Goal: Task Accomplishment & Management: Manage account settings

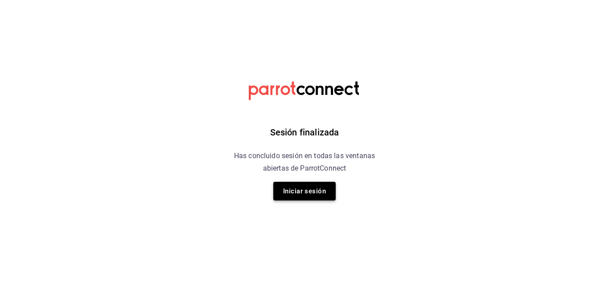
click at [299, 190] on button "Iniciar sesión" at bounding box center [304, 191] width 62 height 19
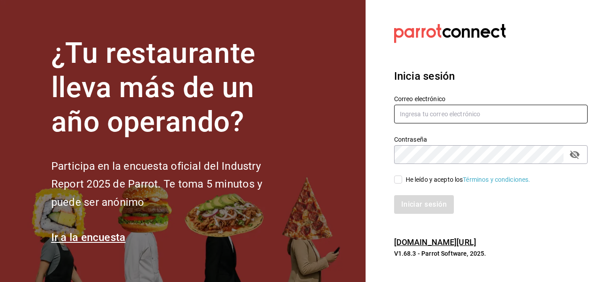
drag, startPoint x: 507, startPoint y: 103, endPoint x: 498, endPoint y: 113, distance: 13.0
click at [498, 113] on div "Correo electrónico" at bounding box center [491, 110] width 194 height 30
click at [498, 113] on input "text" at bounding box center [491, 114] width 194 height 19
type input "C"
type input "[EMAIL_ADDRESS][DOMAIN_NAME]"
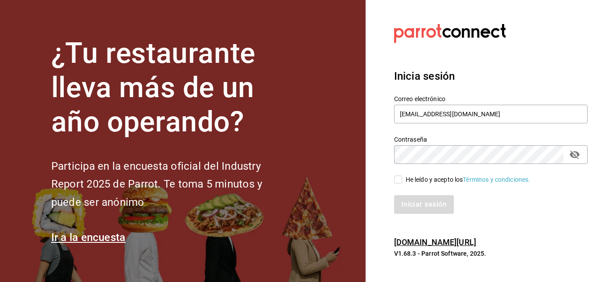
click at [395, 179] on input "He leído y acepto los Términos y condiciones." at bounding box center [398, 180] width 8 height 8
checkbox input "true"
click at [421, 203] on button "Iniciar sesión" at bounding box center [424, 204] width 61 height 19
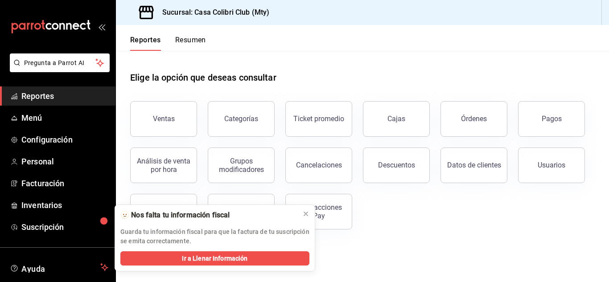
click at [352, 53] on div "Elige la opción que deseas consultar" at bounding box center [362, 71] width 465 height 40
click at [54, 165] on span "Personal" at bounding box center [64, 162] width 87 height 12
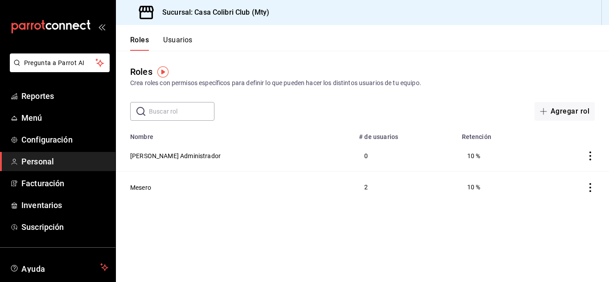
click at [173, 43] on button "Usuarios" at bounding box center [177, 43] width 29 height 15
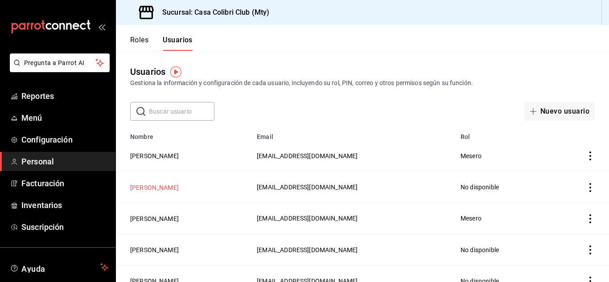
click at [155, 187] on button "[PERSON_NAME]" at bounding box center [154, 187] width 49 height 9
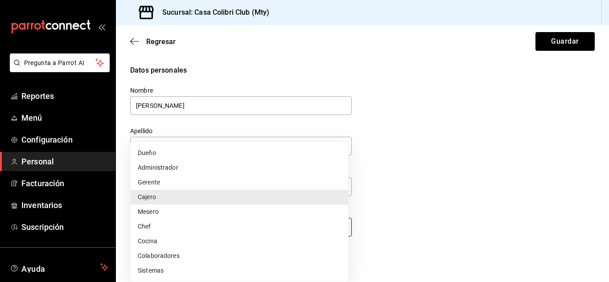
click at [331, 232] on body "Pregunta a Parrot AI Reportes Menú Configuración Personal Facturación Inventari…" at bounding box center [304, 141] width 609 height 282
click at [229, 210] on li "Mesero" at bounding box center [240, 212] width 218 height 15
type input "WAITER"
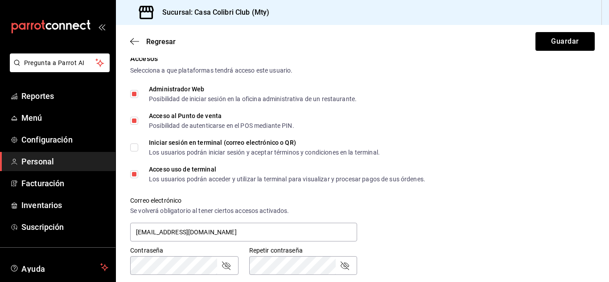
scroll to position [211, 0]
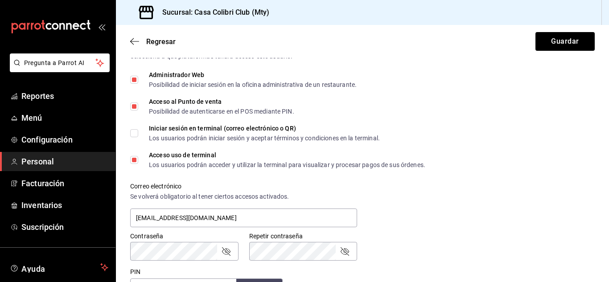
click at [136, 78] on input "Administrador Web Posibilidad de iniciar sesión en la oficina administrativa de…" at bounding box center [134, 80] width 8 height 8
checkbox input "false"
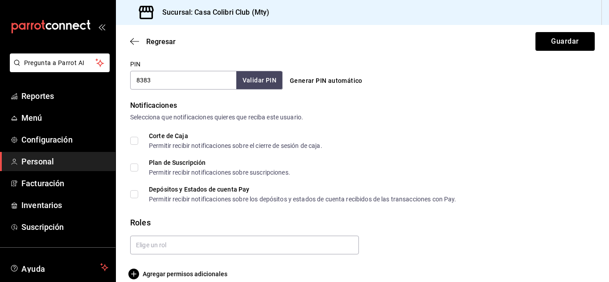
scroll to position [431, 0]
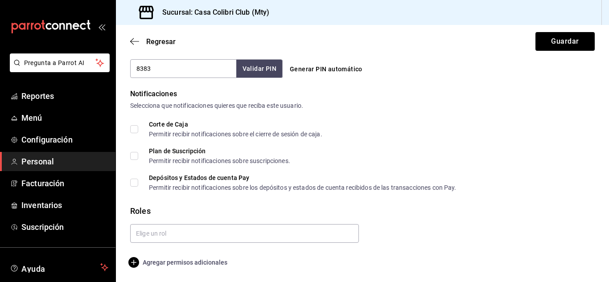
click at [136, 258] on icon "button" at bounding box center [133, 262] width 11 height 11
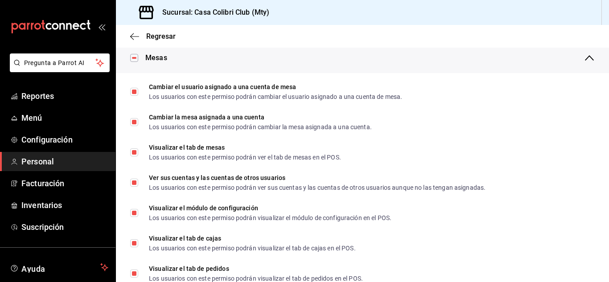
scroll to position [130, 0]
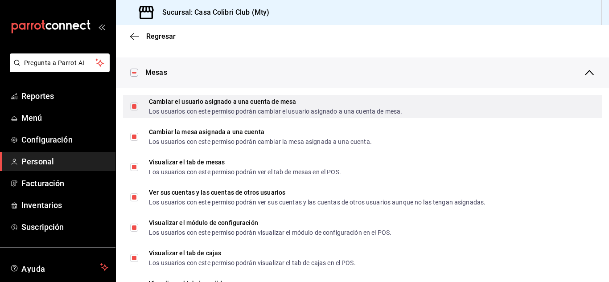
click at [128, 108] on div "Cambiar el usuario asignado a una cuenta de mesa Los usuarios con este permiso …" at bounding box center [362, 106] width 479 height 23
checkbox input "false"
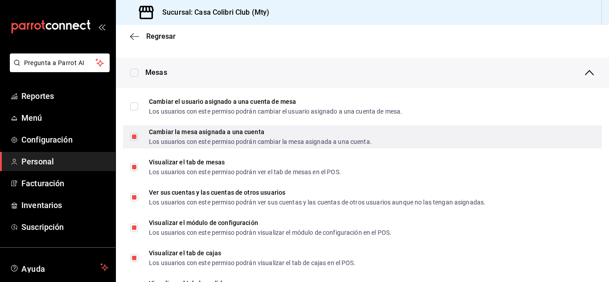
click at [137, 143] on label "Cambiar la mesa asignada a una cuenta Los usuarios con este permiso podrán camb…" at bounding box center [251, 137] width 242 height 16
click at [137, 141] on input "Cambiar la mesa asignada a una cuenta Los usuarios con este permiso podrán camb…" at bounding box center [134, 137] width 8 height 8
click at [134, 138] on input "Cambiar la mesa asignada a una cuenta Los usuarios con este permiso podrán camb…" at bounding box center [134, 137] width 8 height 8
checkbox input "false"
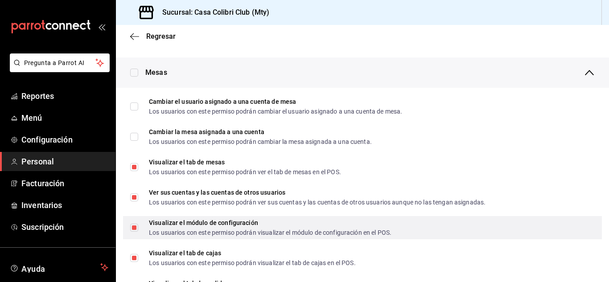
click at [135, 227] on input "Visualizar el módulo de configuración Los usuarios con este permiso podrán visu…" at bounding box center [134, 228] width 8 height 8
checkbox input "false"
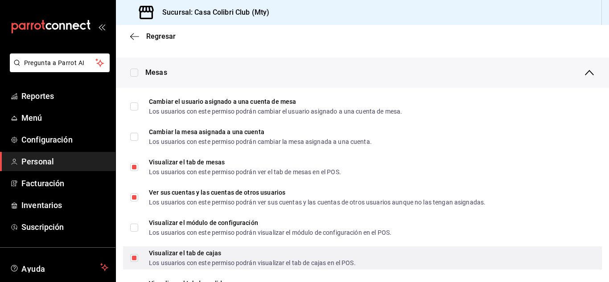
click at [136, 258] on input "Visualizar el tab de cajas Los usuarios con este permiso podrán visualizar el t…" at bounding box center [134, 258] width 8 height 8
checkbox input "false"
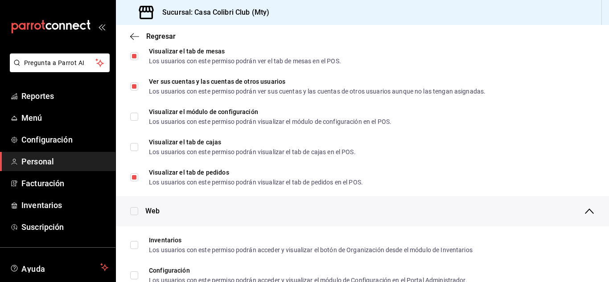
scroll to position [250, 0]
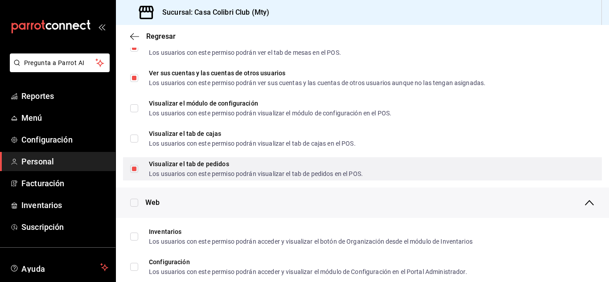
click at [134, 171] on input "Visualizar el tab de pedidos Los usuarios con este permiso podrán visualizar el…" at bounding box center [134, 169] width 8 height 8
checkbox input "false"
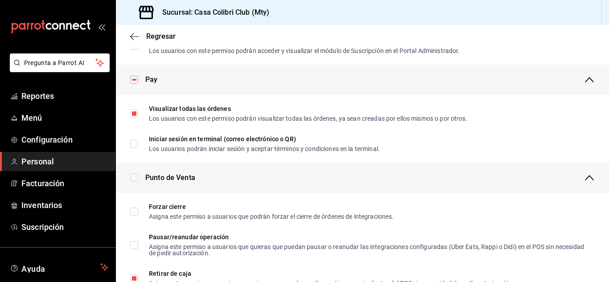
scroll to position [632, 0]
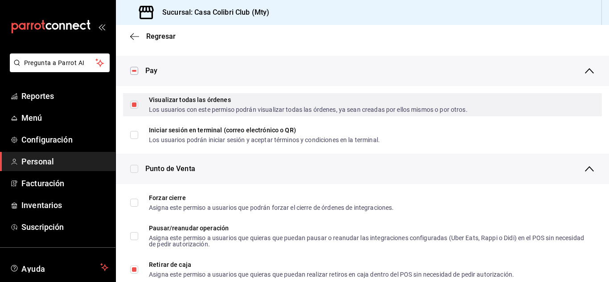
click at [138, 103] on span "Visualizar todas las órdenes Los usuarios con este permiso podrán visualizar to…" at bounding box center [303, 105] width 330 height 16
click at [138, 103] on input "Visualizar todas las órdenes Los usuarios con este permiso podrán visualizar to…" at bounding box center [134, 105] width 8 height 8
checkbox input "true"
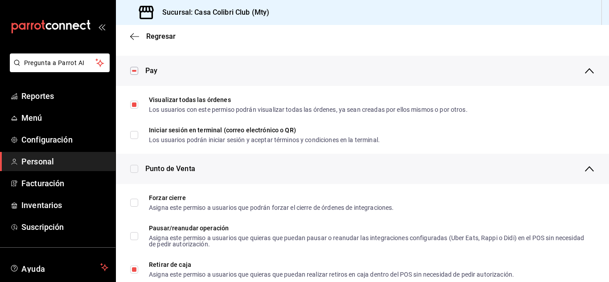
checkbox input "true"
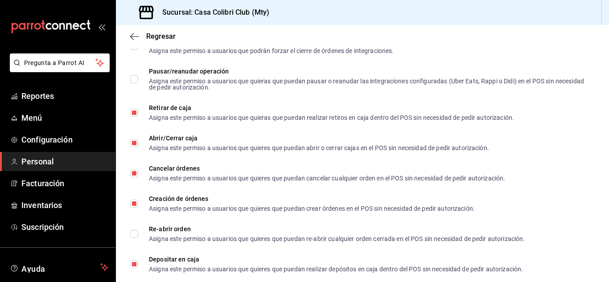
scroll to position [780, 0]
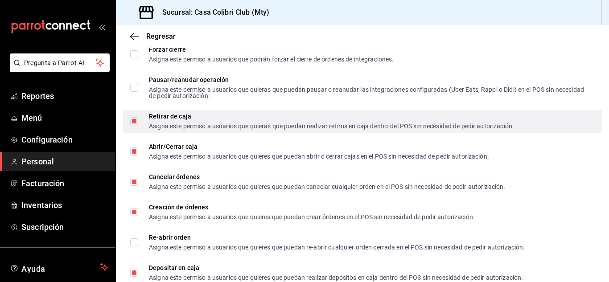
click at [141, 125] on span "Retirar de caja Asigna este permiso a usuarios que quieras que puedan realizar …" at bounding box center [326, 121] width 376 height 16
click at [138, 125] on input "Retirar de caja Asigna este permiso a usuarios que quieras que puedan realizar …" at bounding box center [134, 121] width 8 height 8
click at [135, 128] on label "Retirar de caja Asigna este permiso a usuarios que quieras que puedan realizar …" at bounding box center [322, 121] width 384 height 16
click at [135, 125] on input "Retirar de caja Asigna este permiso a usuarios que quieras que puedan realizar …" at bounding box center [134, 121] width 8 height 8
click at [135, 126] on label "Retirar de caja Asigna este permiso a usuarios que quieras que puedan realizar …" at bounding box center [322, 121] width 384 height 16
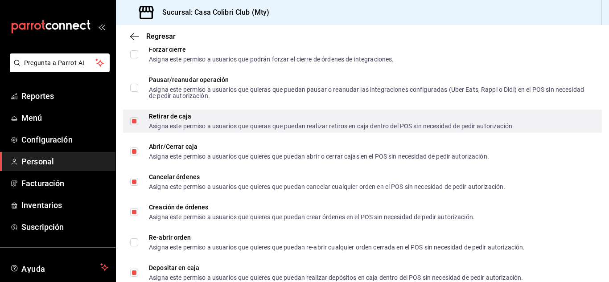
click at [135, 125] on input "Retirar de caja Asigna este permiso a usuarios que quieras que puedan realizar …" at bounding box center [134, 121] width 8 height 8
click at [135, 124] on input "Retirar de caja Asigna este permiso a usuarios que quieras que puedan realizar …" at bounding box center [134, 121] width 8 height 8
checkbox input "false"
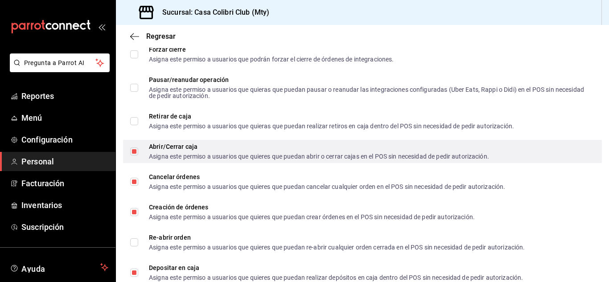
click at [133, 153] on input "Abrir/Cerrar caja Asigna este permiso a usuarios que quieres que puedan abrir o…" at bounding box center [134, 152] width 8 height 8
checkbox input "false"
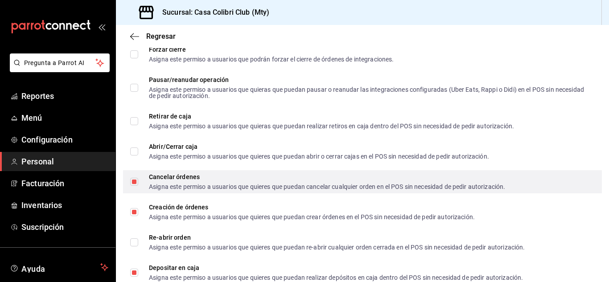
click at [131, 183] on input "Cancelar órdenes Asigna este permiso a usuarios que quieres que puedan cancelar…" at bounding box center [134, 182] width 8 height 8
checkbox input "false"
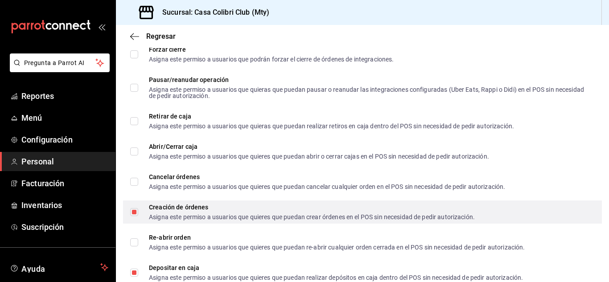
click at [135, 211] on input "Creación de órdenes Asigna este permiso a usuarios que quieres que puedan crear…" at bounding box center [134, 212] width 8 height 8
checkbox input "false"
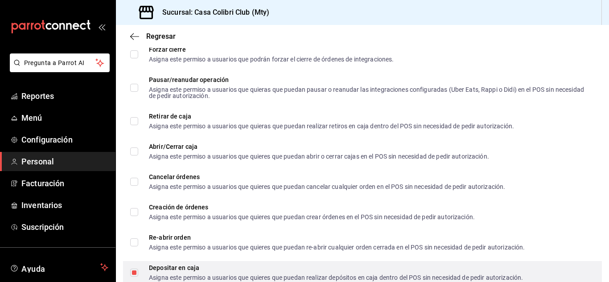
click at [132, 270] on input "Depositar en caja Asigna este permiso a usuarios que quieres que puedan realiza…" at bounding box center [134, 273] width 8 height 8
checkbox input "false"
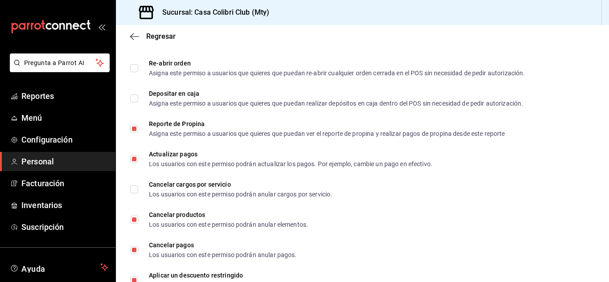
scroll to position [964, 0]
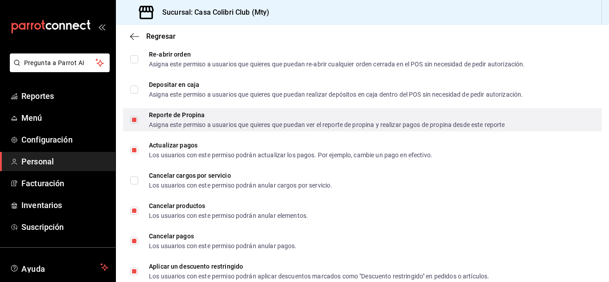
click at [139, 118] on span "Reporte de Propina Asigna este permiso a usuarios que quieres que puedan ver el…" at bounding box center [321, 120] width 367 height 16
click at [138, 118] on input "Reporte de Propina Asigna este permiso a usuarios que quieres que puedan ver el…" at bounding box center [134, 120] width 8 height 8
click at [135, 119] on input "Reporte de Propina Asigna este permiso a usuarios que quieres que puedan ver el…" at bounding box center [134, 120] width 8 height 8
checkbox input "false"
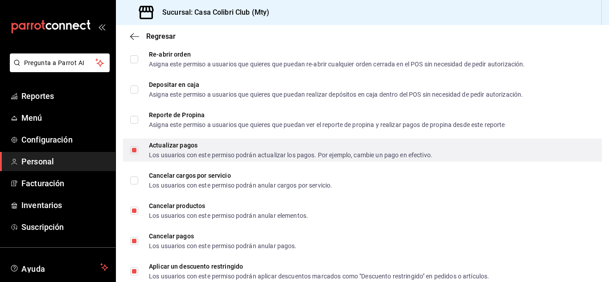
click at [134, 153] on input "Actualizar pagos Los usuarios con este permiso podrán actualizar los pagos. Por…" at bounding box center [134, 150] width 8 height 8
checkbox input "false"
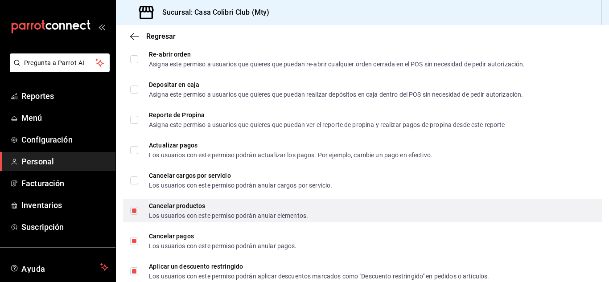
click at [138, 209] on span "Cancelar productos Los usuarios con este permiso podrán anular elementos." at bounding box center [223, 211] width 170 height 16
click at [138, 209] on input "Cancelar productos Los usuarios con este permiso podrán anular elementos." at bounding box center [134, 211] width 8 height 8
click at [135, 210] on input "Cancelar productos Los usuarios con este permiso podrán anular elementos." at bounding box center [134, 211] width 8 height 8
checkbox input "false"
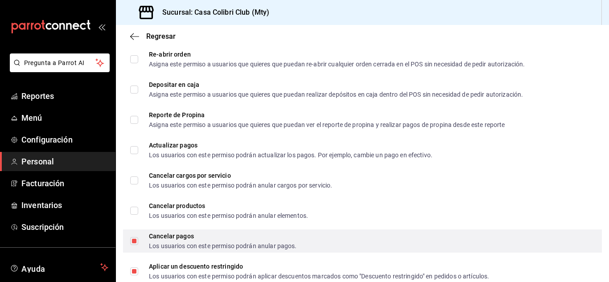
click at [136, 242] on input "Cancelar pagos Los usuarios con este permiso podrán anular pagos." at bounding box center [134, 241] width 8 height 8
checkbox input "false"
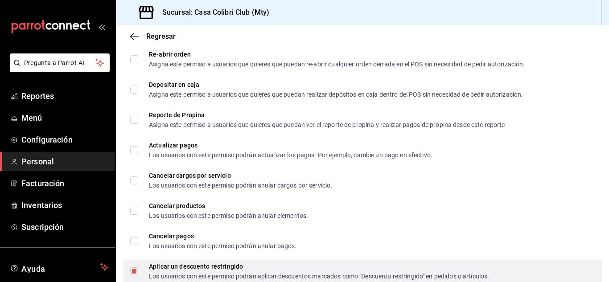
click at [135, 272] on input "Aplicar un descuento restringido Los usuarios con este permiso podrán aplicar d…" at bounding box center [134, 272] width 8 height 8
checkbox input "false"
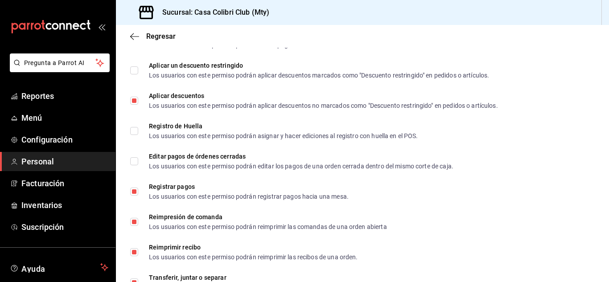
scroll to position [1167, 0]
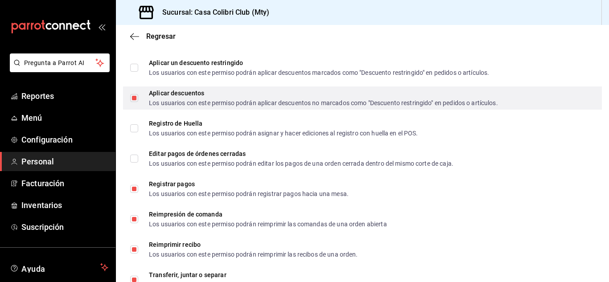
click at [133, 98] on input "Aplicar descuentos Los usuarios con este permiso podrán aplicar descuentos no m…" at bounding box center [134, 98] width 8 height 8
checkbox input "false"
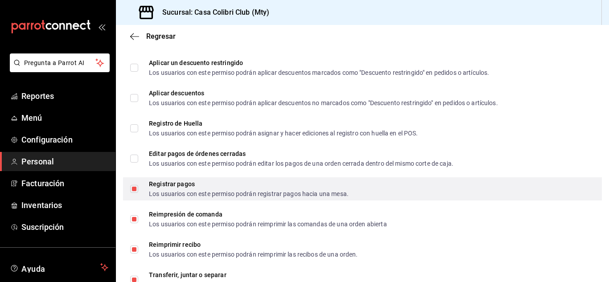
click at [134, 191] on input "Registrar pagos Los usuarios con este permiso podrán registrar pagos hacia una …" at bounding box center [134, 189] width 8 height 8
checkbox input "false"
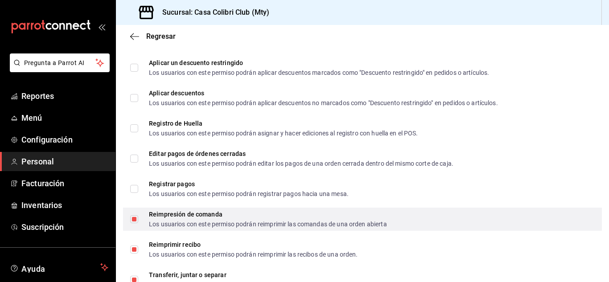
click at [138, 223] on input "Reimpresión de comanda Los usuarios con este permiso podrán reimprimir las coma…" at bounding box center [134, 219] width 8 height 8
checkbox input "false"
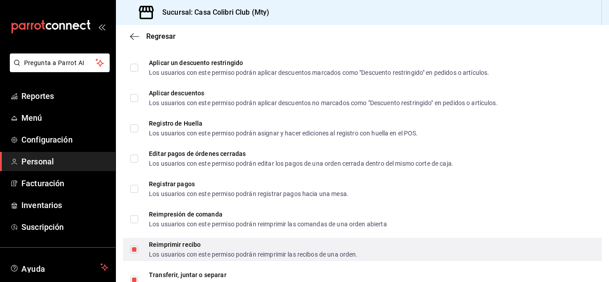
click at [133, 250] on input "Reimprimir recibo Los usuarios con este permiso podrán reimprimir las recibos d…" at bounding box center [134, 250] width 8 height 8
checkbox input "false"
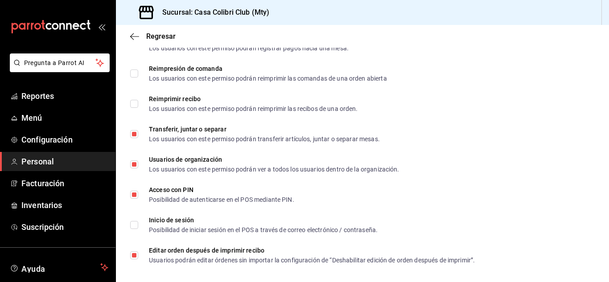
scroll to position [1320, 0]
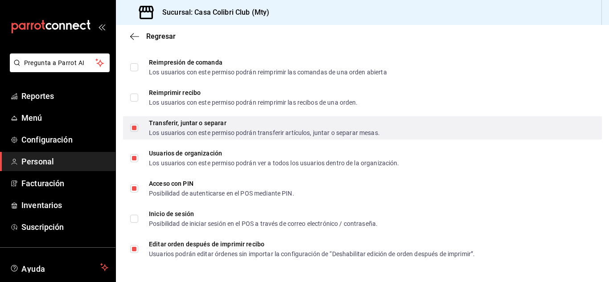
click at [139, 126] on span "Transferir, juntar o separar Los usuarios con este permiso podrán transferir ar…" at bounding box center [259, 128] width 242 height 16
click at [138, 126] on input "Transferir, juntar o separar Los usuarios con este permiso podrán transferir ar…" at bounding box center [134, 128] width 8 height 8
click at [135, 126] on input "Transferir, juntar o separar Los usuarios con este permiso podrán transferir ar…" at bounding box center [134, 128] width 8 height 8
checkbox input "false"
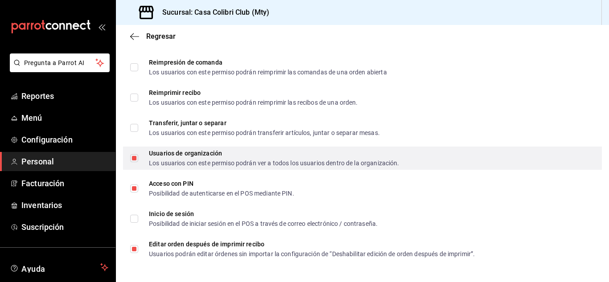
click at [134, 161] on input "Usuarios de organización Los usuarios con este permiso podrán ver a todos los u…" at bounding box center [134, 158] width 8 height 8
checkbox input "false"
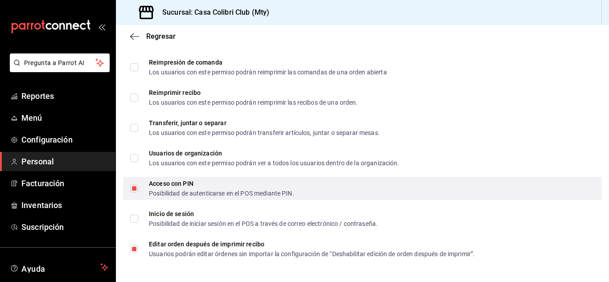
click at [130, 189] on input "Acceso con PIN Posibilidad de autenticarse en el POS mediante PIN." at bounding box center [134, 189] width 8 height 8
checkbox input "false"
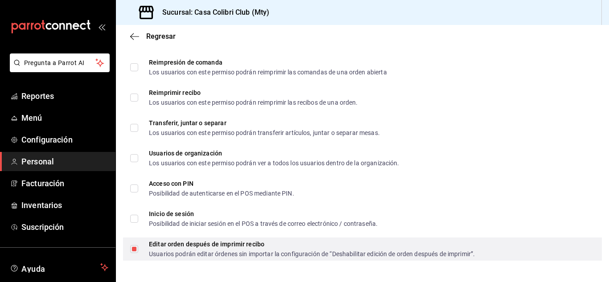
click at [132, 252] on input "Editar orden después de imprimir recibo Usuarios podrán editar órdenes sin impo…" at bounding box center [134, 249] width 8 height 8
checkbox input "false"
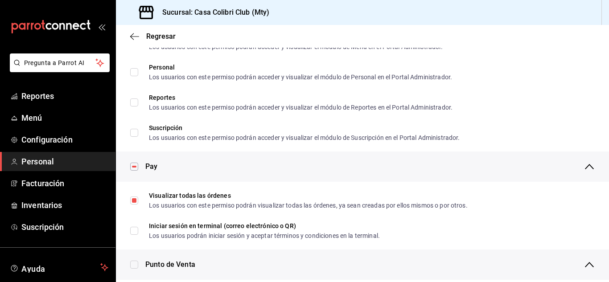
scroll to position [542, 0]
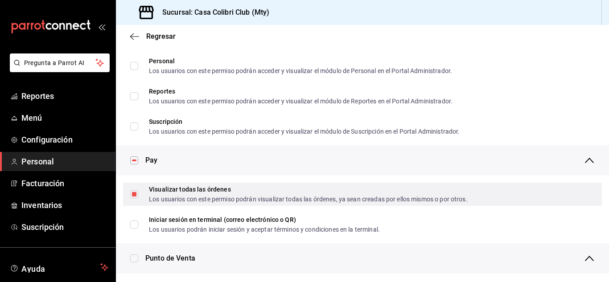
click at [132, 189] on label "Visualizar todas las órdenes Los usuarios con este permiso podrán visualizar to…" at bounding box center [299, 194] width 338 height 16
click at [132, 190] on input "Visualizar todas las órdenes Los usuarios con este permiso podrán visualizar to…" at bounding box center [134, 194] width 8 height 8
checkbox input "true"
click at [135, 198] on input "Visualizar todas las órdenes Los usuarios con este permiso podrán visualizar to…" at bounding box center [134, 194] width 8 height 8
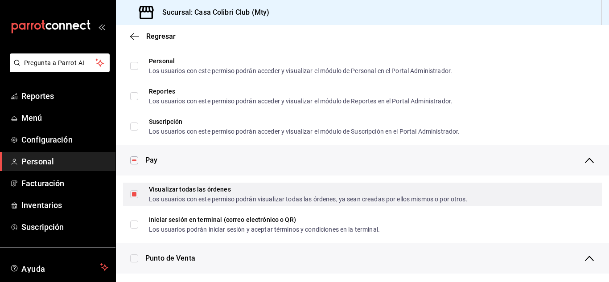
checkbox input "false"
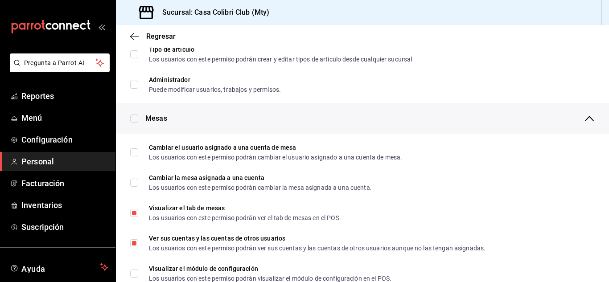
scroll to position [0, 0]
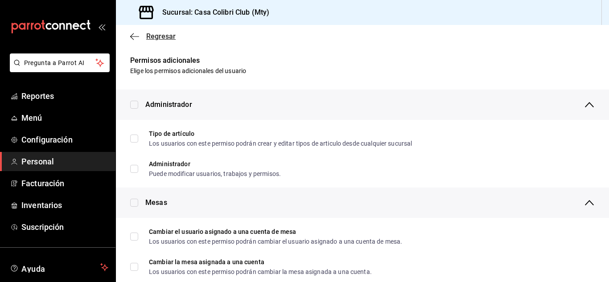
click at [138, 38] on icon "button" at bounding box center [134, 37] width 9 height 8
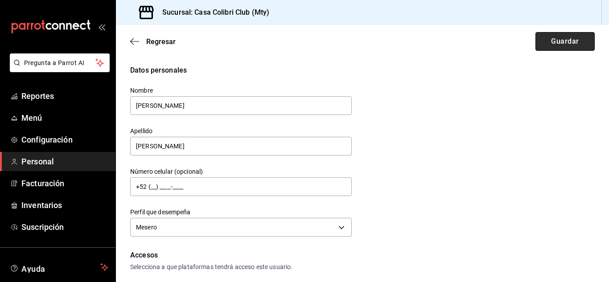
click at [556, 42] on button "Guardar" at bounding box center [565, 41] width 59 height 19
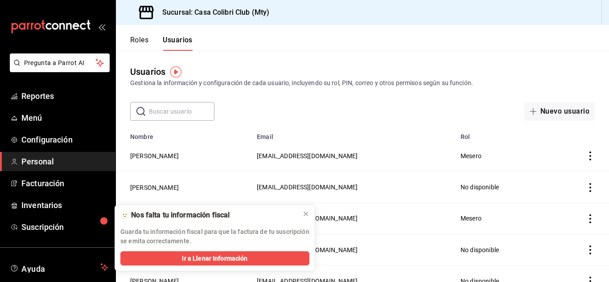
click at [586, 188] on icon "actions" at bounding box center [590, 187] width 9 height 9
click at [160, 188] on div at bounding box center [304, 141] width 609 height 282
click at [306, 219] on button at bounding box center [306, 214] width 14 height 14
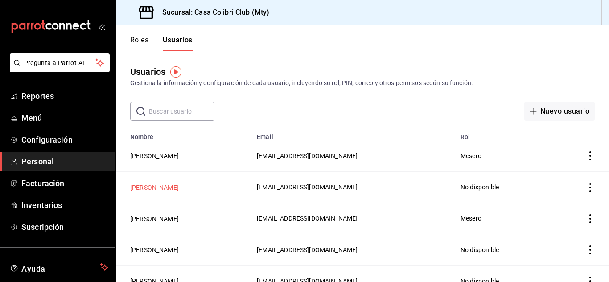
click at [148, 188] on button "[PERSON_NAME]" at bounding box center [154, 187] width 49 height 9
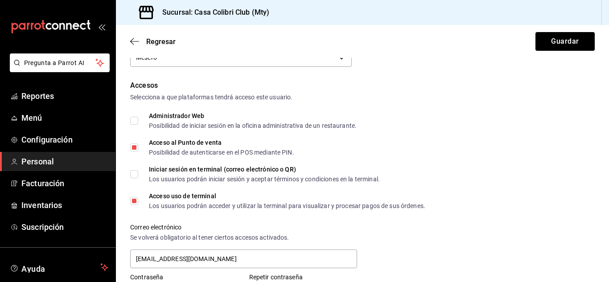
scroll to position [171, 0]
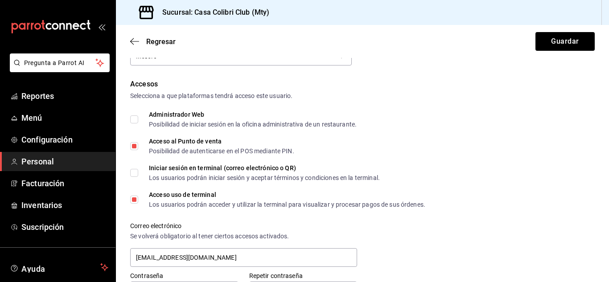
click at [140, 203] on span "Acceso uso de terminal Los usuarios podrán acceder y utilizar la terminal para …" at bounding box center [281, 200] width 287 height 16
click at [138, 203] on input "Acceso uso de terminal Los usuarios podrán acceder y utilizar la terminal para …" at bounding box center [134, 200] width 8 height 8
checkbox input "false"
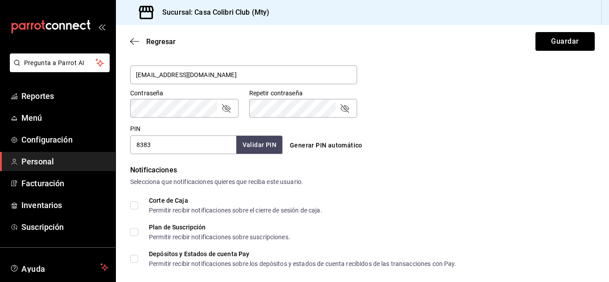
scroll to position [349, 0]
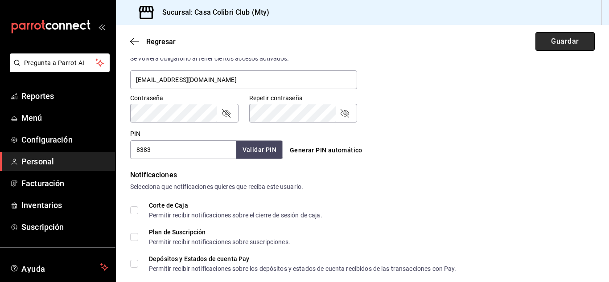
click at [550, 47] on button "Guardar" at bounding box center [565, 41] width 59 height 19
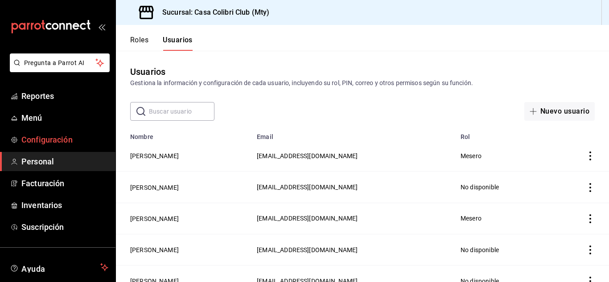
click at [26, 141] on span "Configuración" at bounding box center [64, 140] width 87 height 12
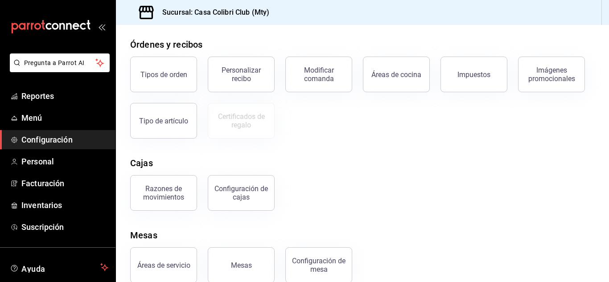
scroll to position [170, 0]
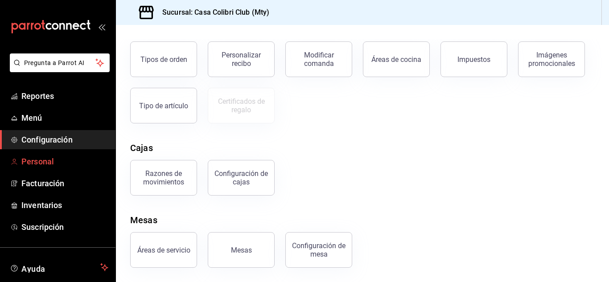
click at [60, 159] on span "Personal" at bounding box center [64, 162] width 87 height 12
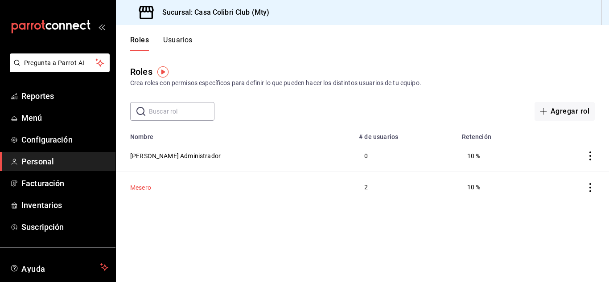
click at [139, 189] on button "Mesero" at bounding box center [140, 187] width 21 height 9
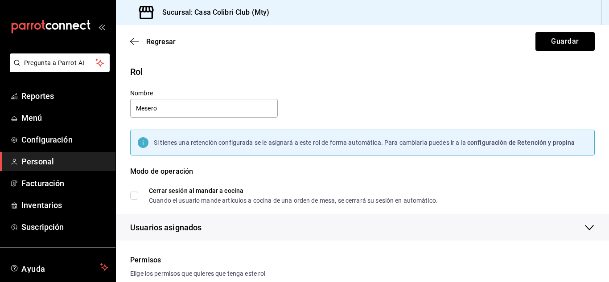
checkbox input "true"
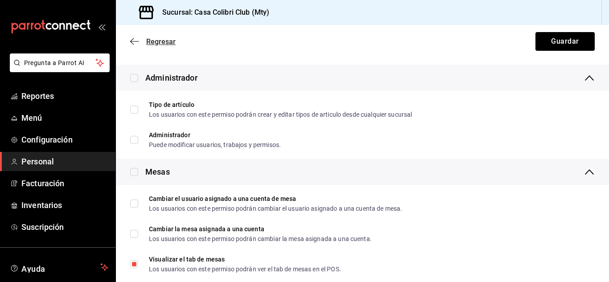
click at [133, 45] on icon "button" at bounding box center [134, 41] width 9 height 8
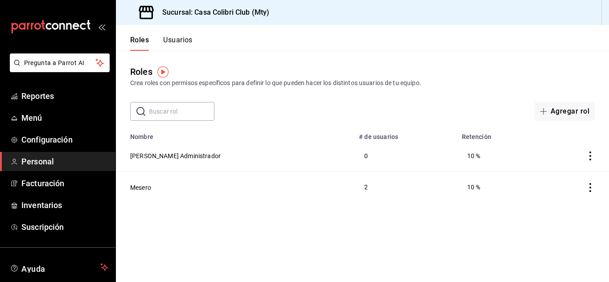
click at [178, 39] on button "Usuarios" at bounding box center [177, 43] width 29 height 15
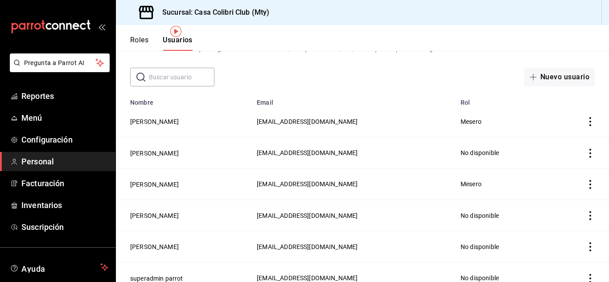
scroll to position [44, 0]
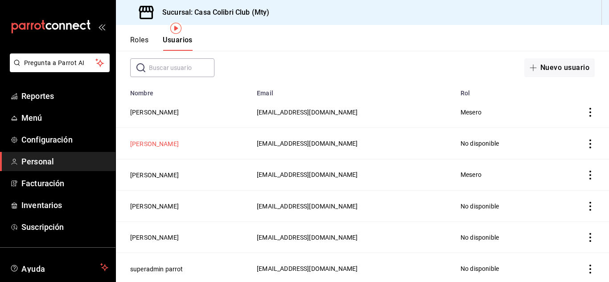
click at [132, 144] on button "[PERSON_NAME]" at bounding box center [154, 144] width 49 height 9
